Goal: Obtain resource: Obtain resource

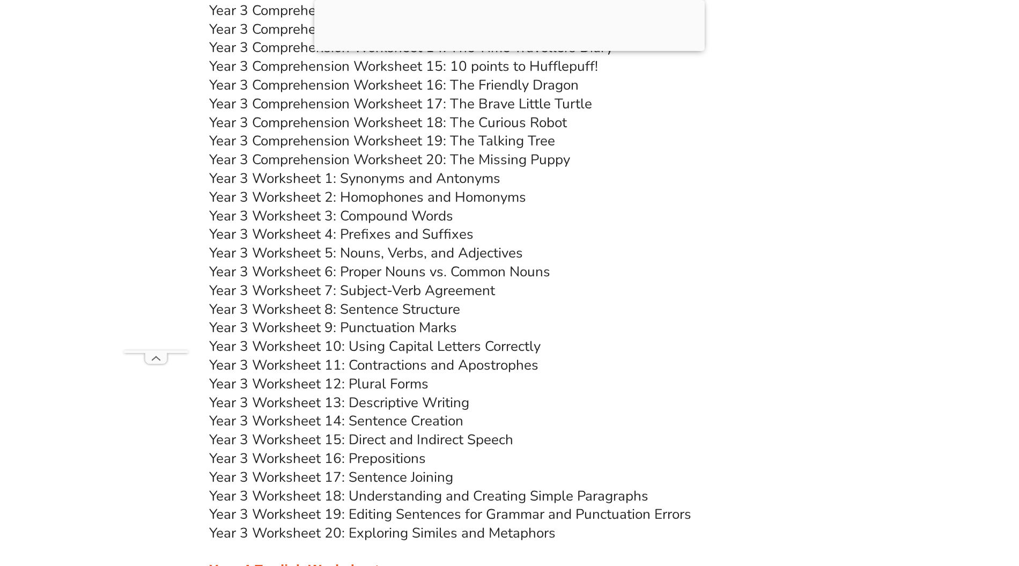
scroll to position [3501, 0]
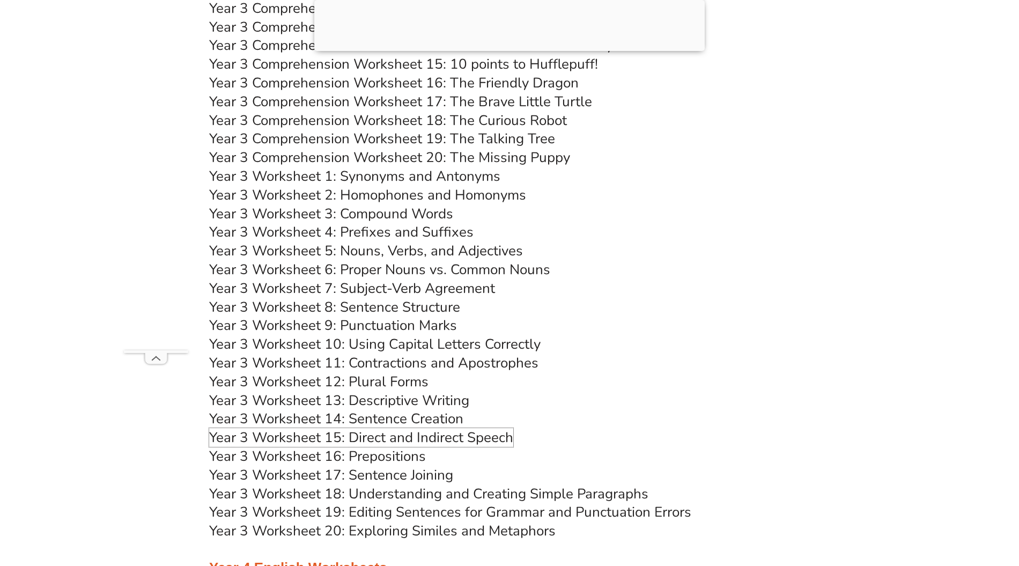
click at [381, 440] on link "Year 3 Worksheet 15: Direct and Indirect Speech" at bounding box center [361, 437] width 304 height 19
click at [364, 385] on link "Year 3 Worksheet 12: Plural Forms" at bounding box center [318, 381] width 219 height 19
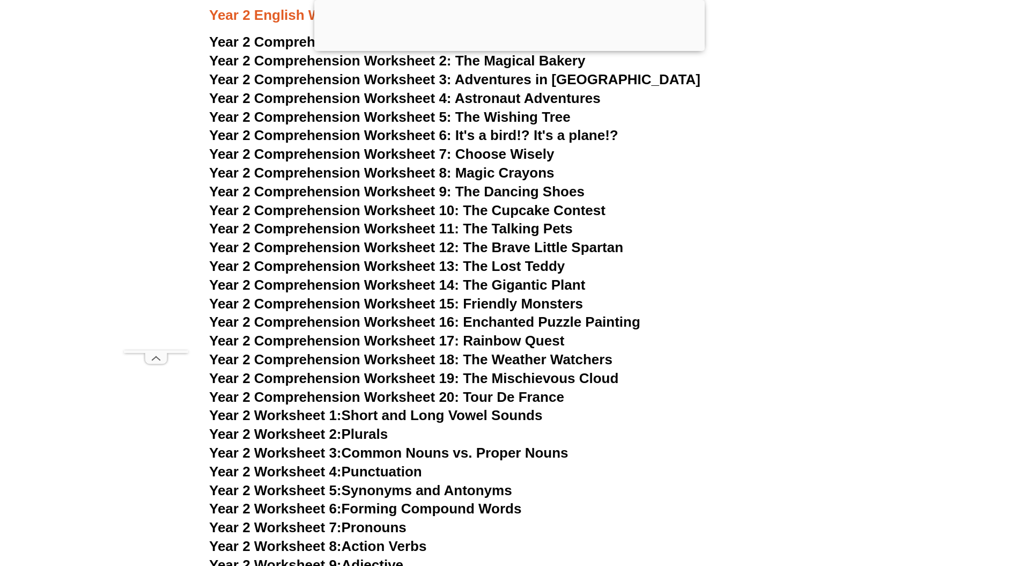
scroll to position [2428, 0]
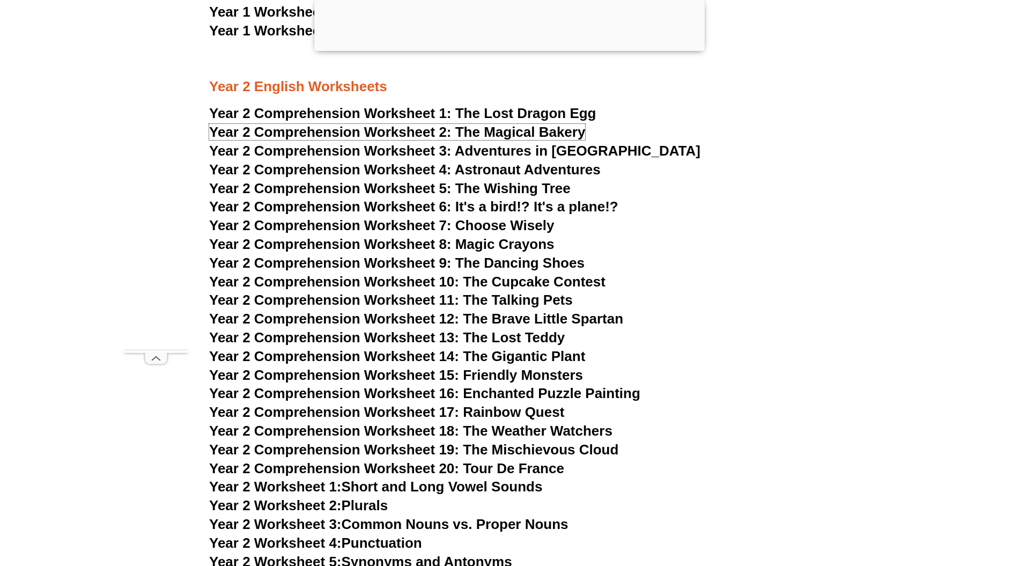
click at [516, 136] on span "The Magical Bakery" at bounding box center [521, 132] width 130 height 16
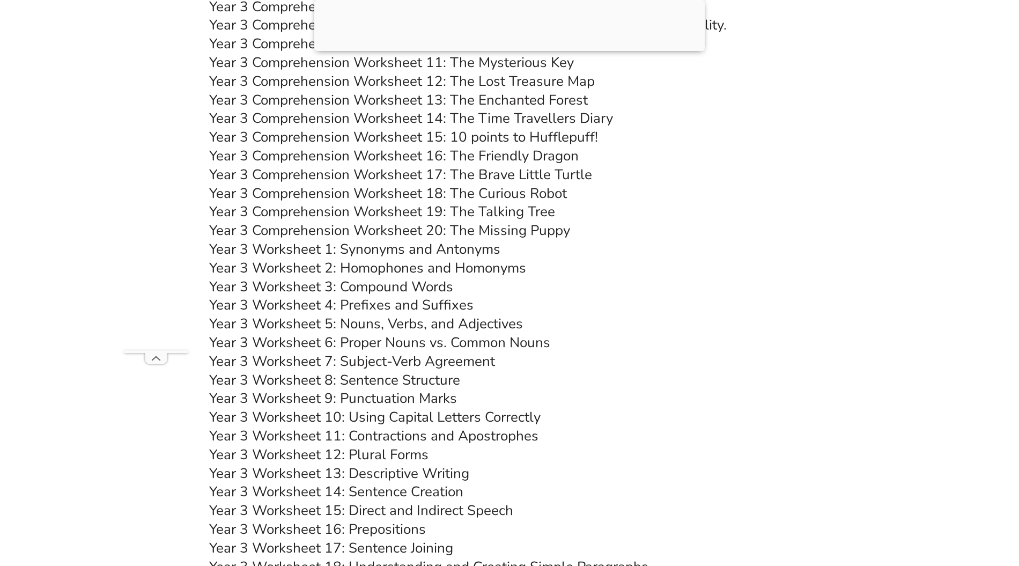
scroll to position [3501, 0]
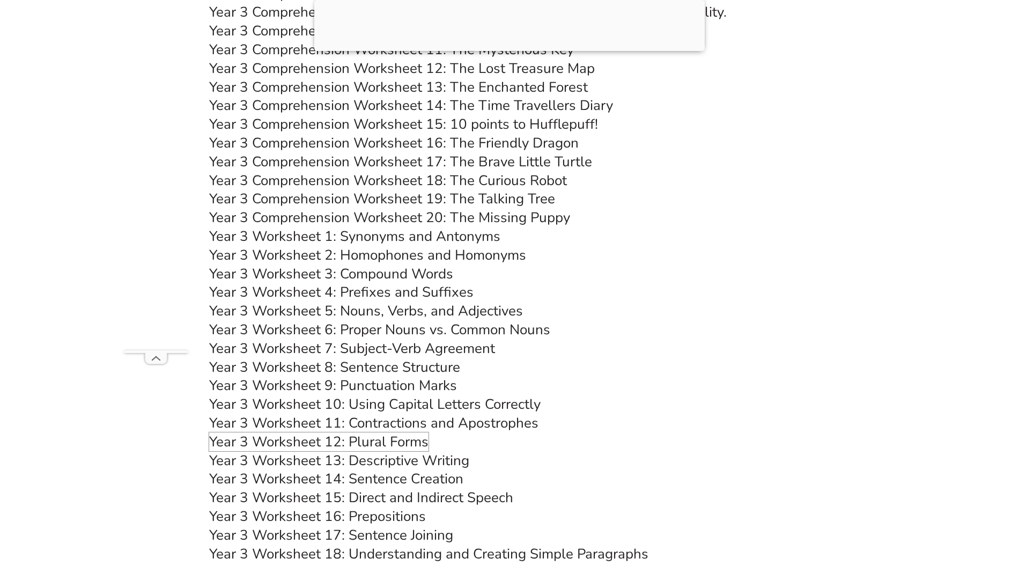
click at [405, 438] on link "Year 3 Worksheet 12: Plural Forms" at bounding box center [318, 441] width 219 height 19
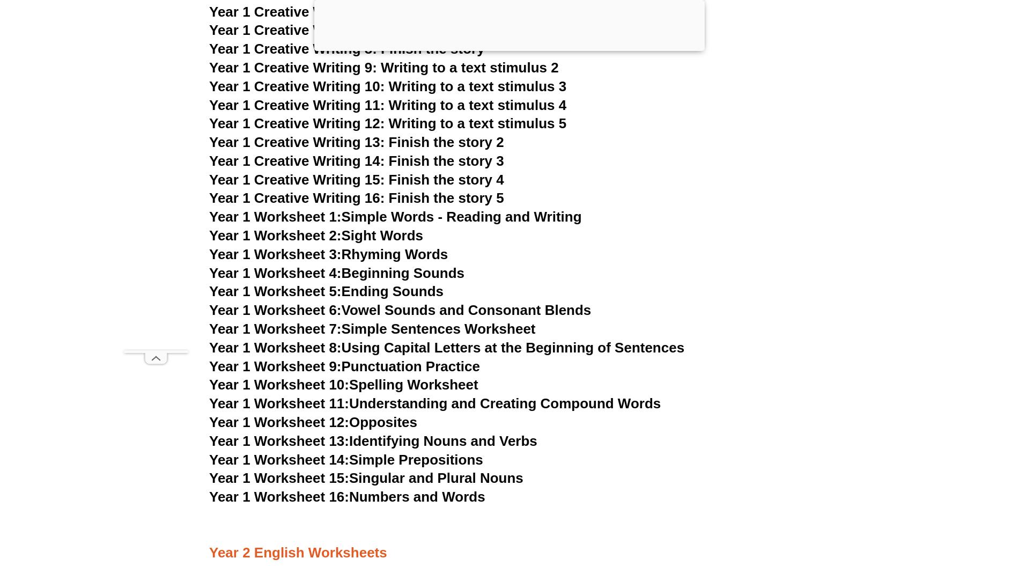
scroll to position [1953, 0]
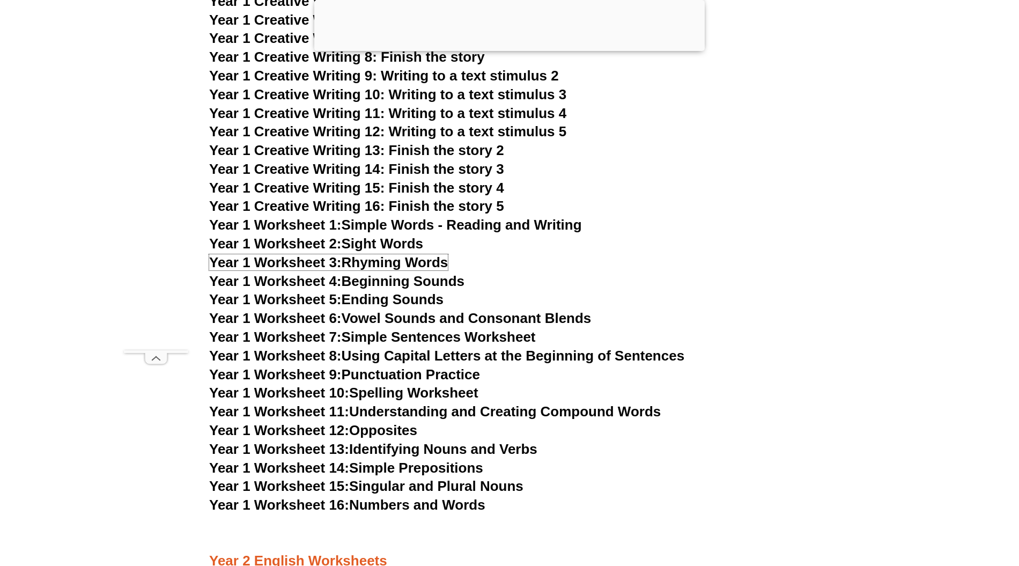
click at [391, 264] on link "Year 1 Worksheet 3: Rhyming Words" at bounding box center [328, 262] width 239 height 16
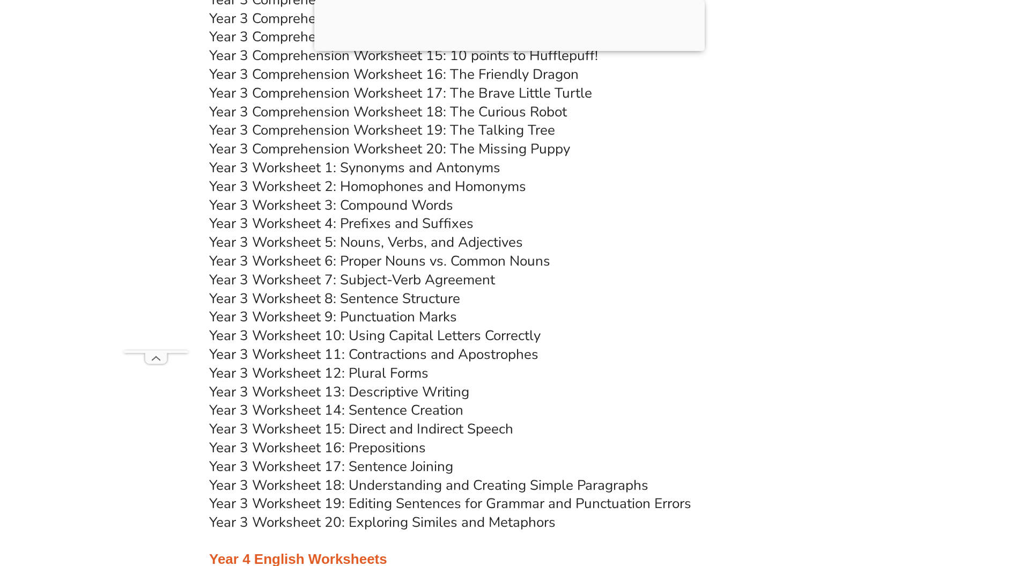
scroll to position [3611, 0]
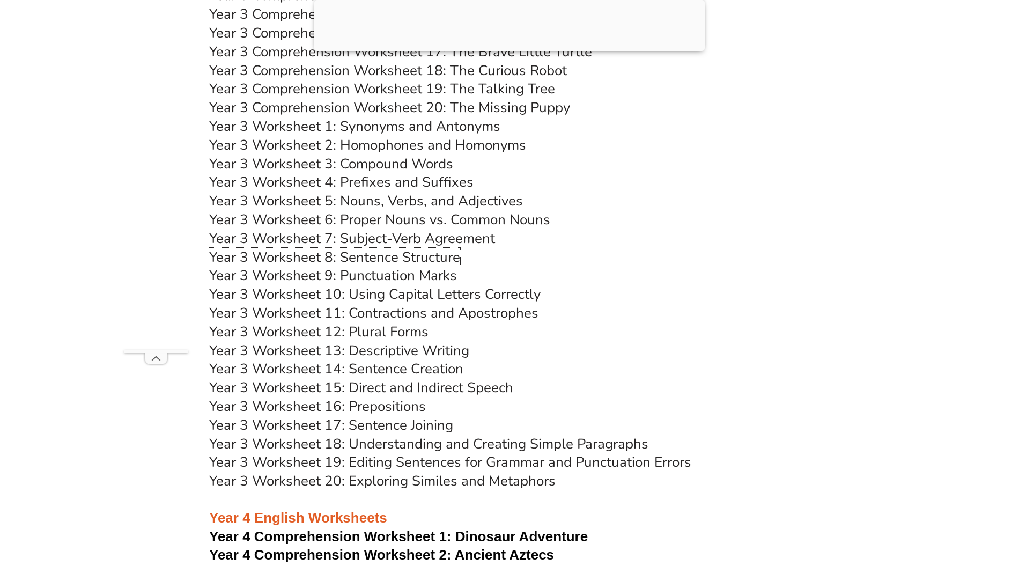
click at [426, 258] on link "Year 3 Worksheet 8: Sentence Structure" at bounding box center [334, 257] width 251 height 19
click at [425, 271] on link "Year 3 Worksheet 9: Punctuation Marks" at bounding box center [333, 275] width 248 height 19
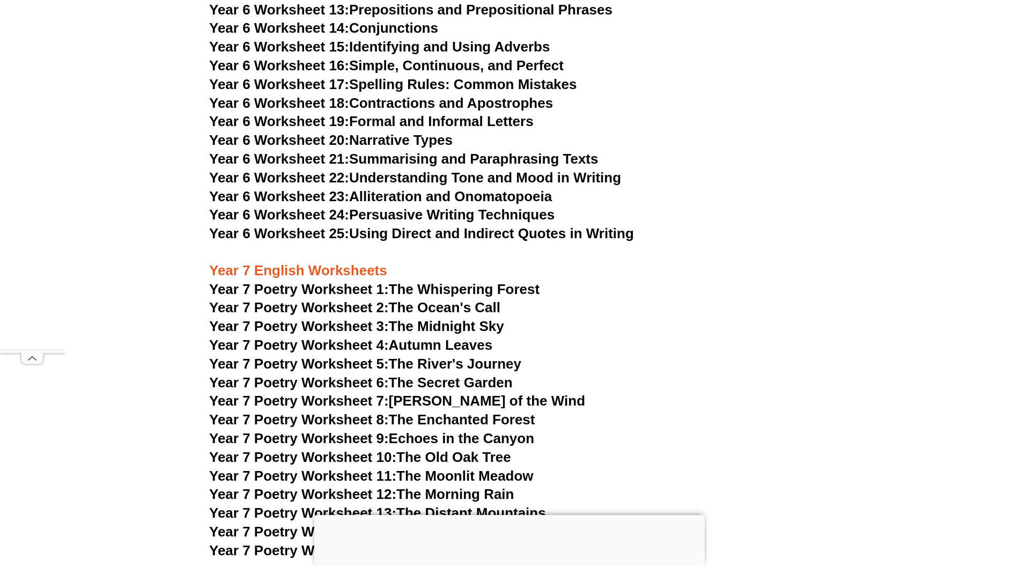
scroll to position [6152, 0]
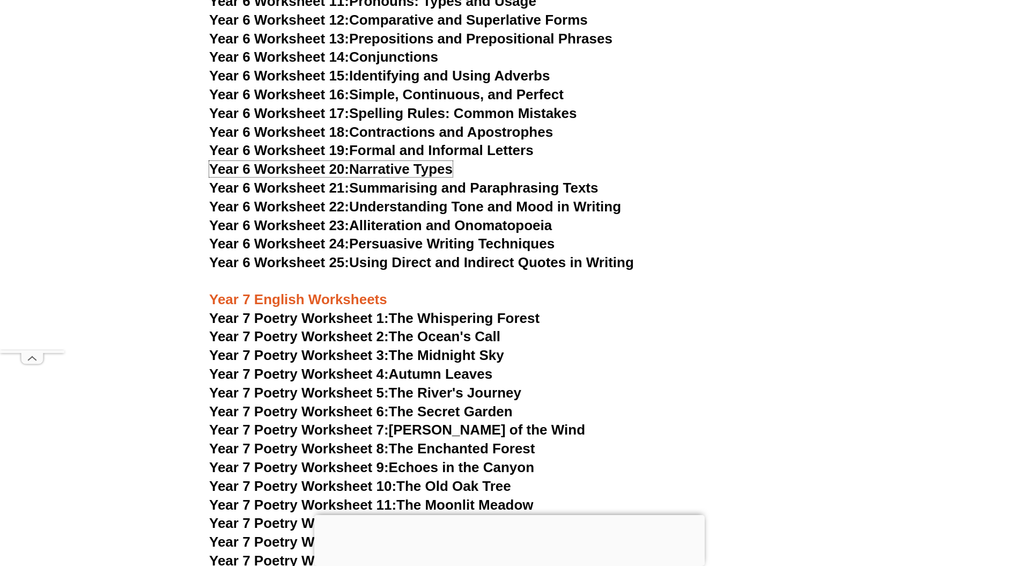
click at [401, 161] on link "Year 6 Worksheet 20: Narrative Types" at bounding box center [331, 169] width 244 height 16
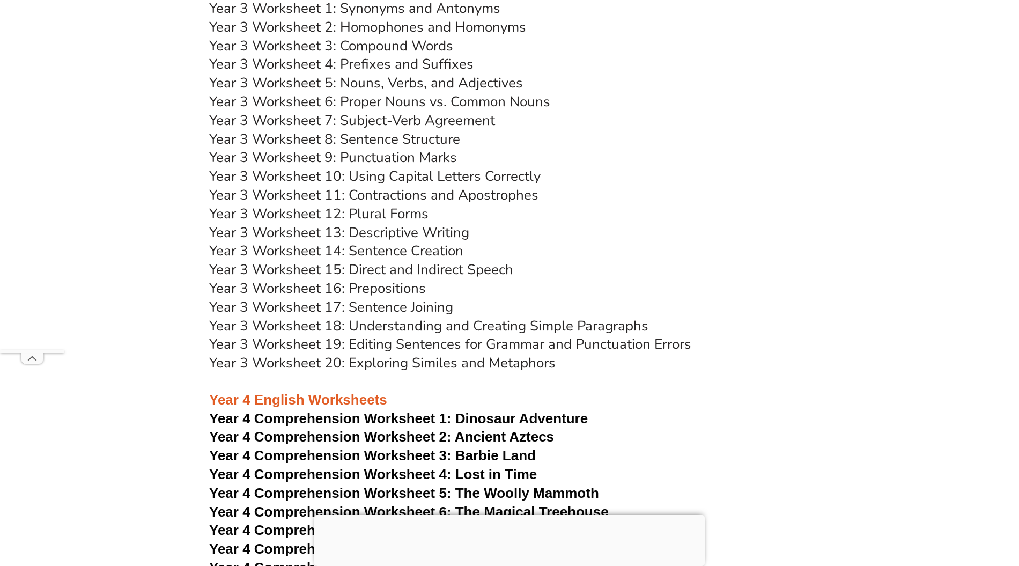
scroll to position [3648, 0]
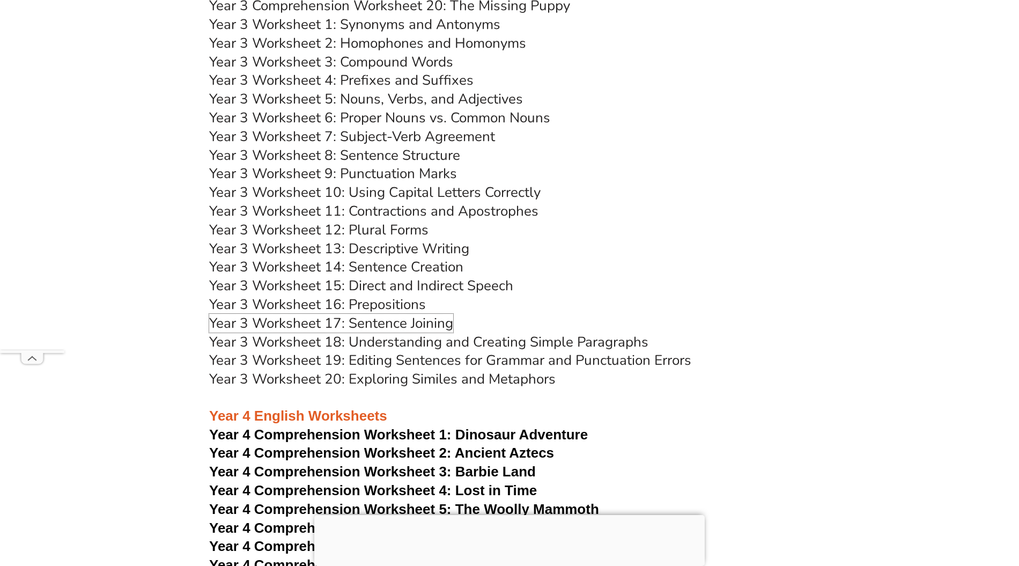
click at [383, 321] on link "Year 3 Worksheet 17: Sentence Joining" at bounding box center [331, 323] width 244 height 19
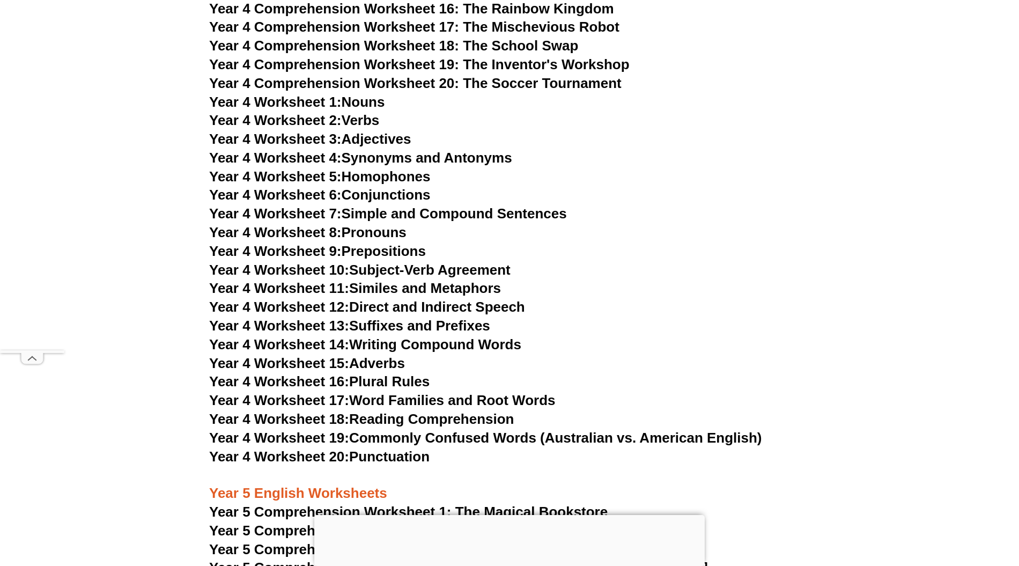
scroll to position [4364, 0]
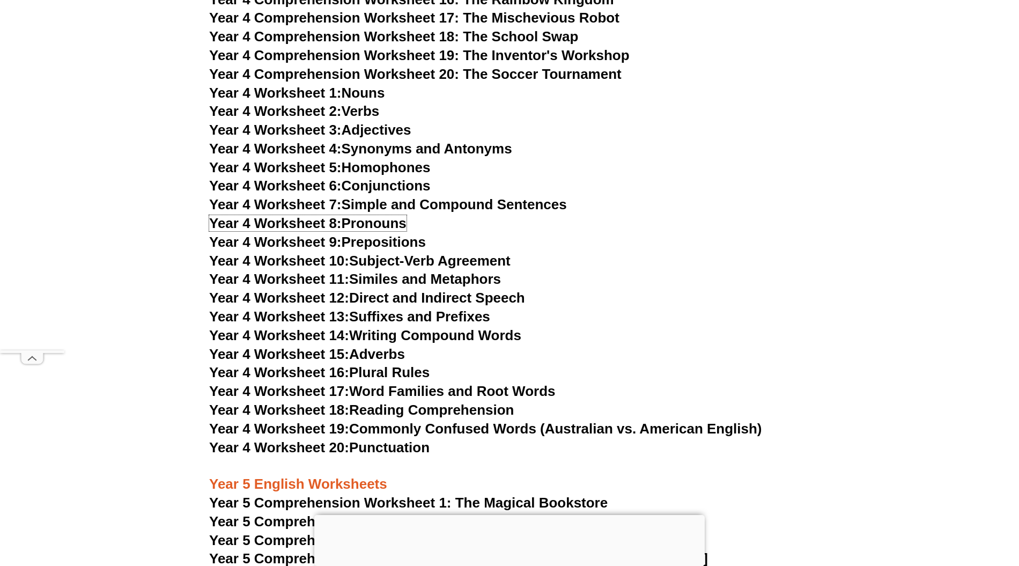
click at [305, 221] on span "Year 4 Worksheet 8:" at bounding box center [275, 223] width 133 height 16
